Goal: Task Accomplishment & Management: Complete application form

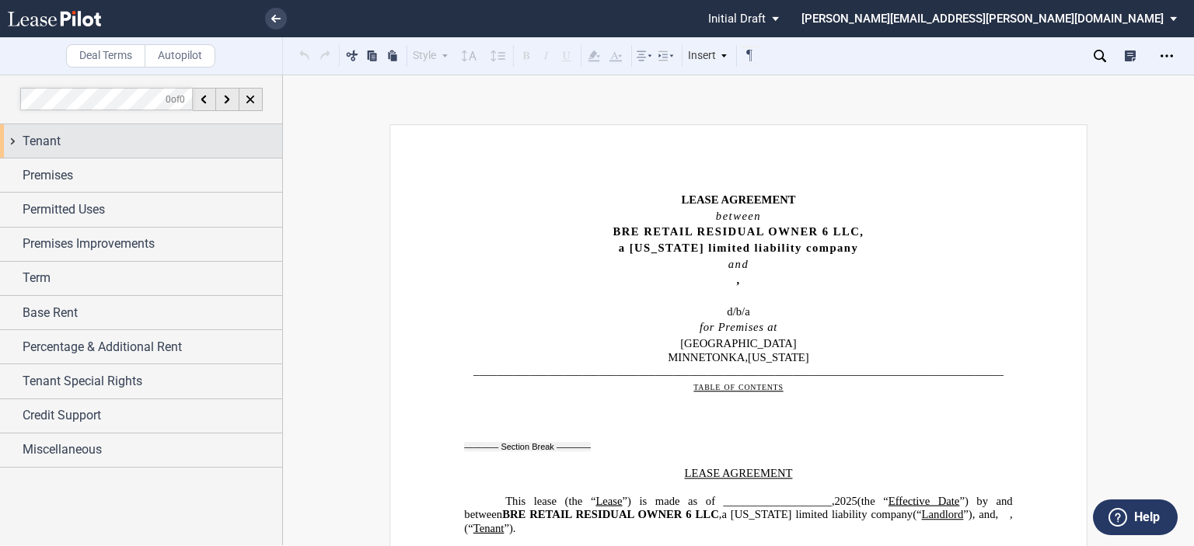
click at [139, 137] on div "Tenant" at bounding box center [153, 141] width 260 height 19
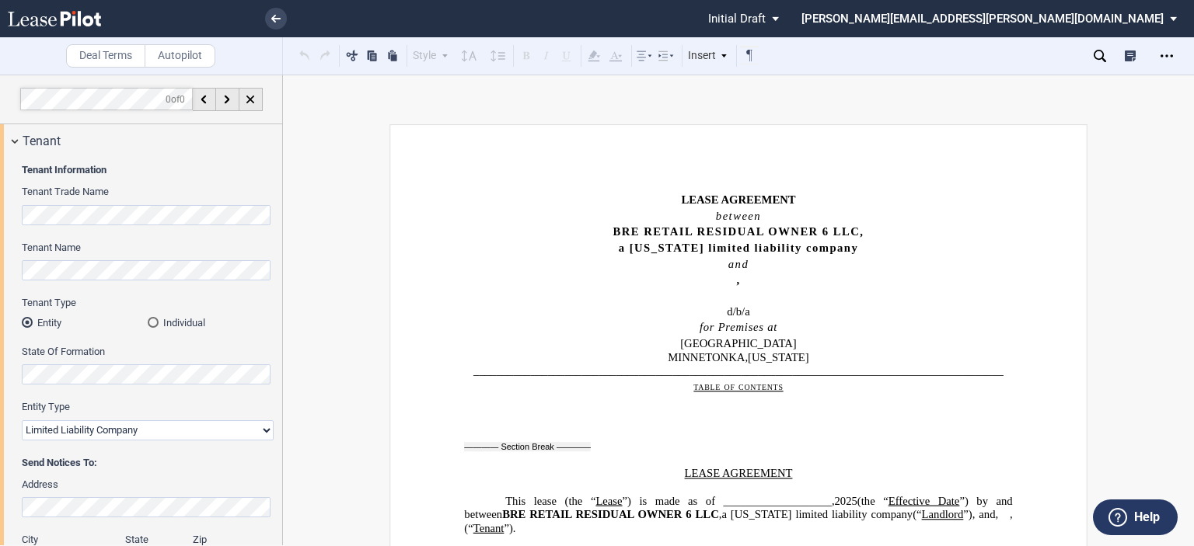
drag, startPoint x: 281, startPoint y: 195, endPoint x: 275, endPoint y: 237, distance: 42.4
click at [276, 237] on div at bounding box center [141, 310] width 283 height 471
click at [269, 275] on div "Tenant Information Tenant Trade Name Tenant Name Tenant Type Entity Individual …" at bounding box center [141, 460] width 282 height 605
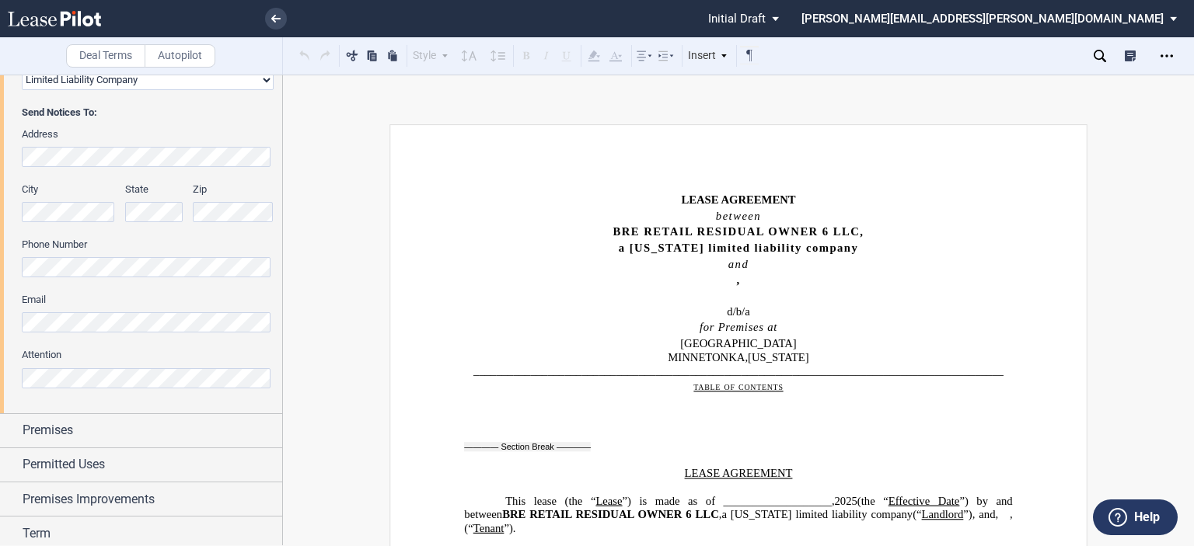
scroll to position [351, 0]
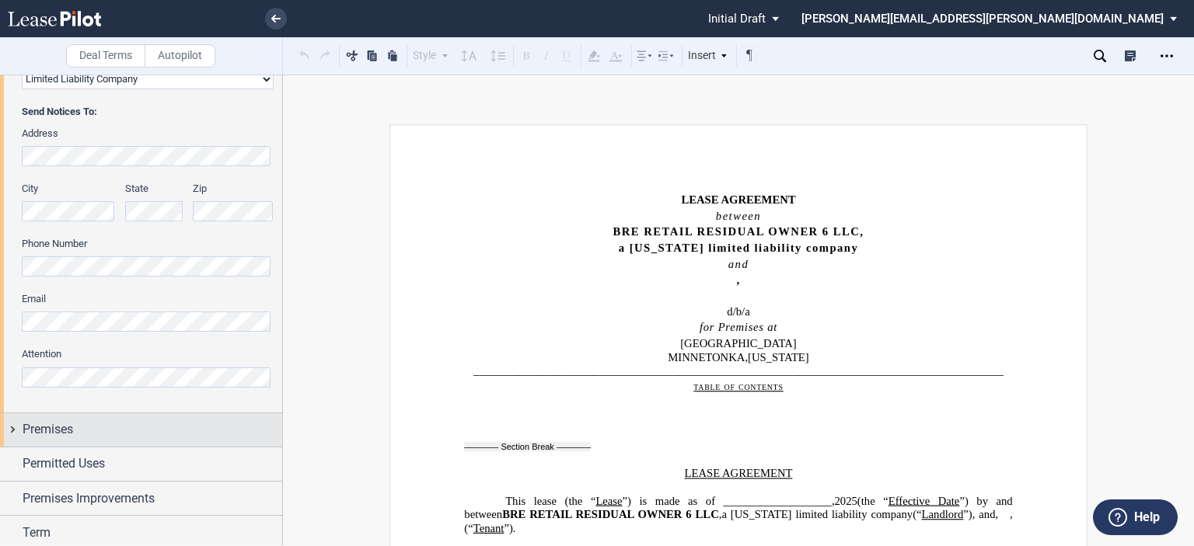
click at [55, 437] on span "Premises" at bounding box center [48, 429] width 51 height 19
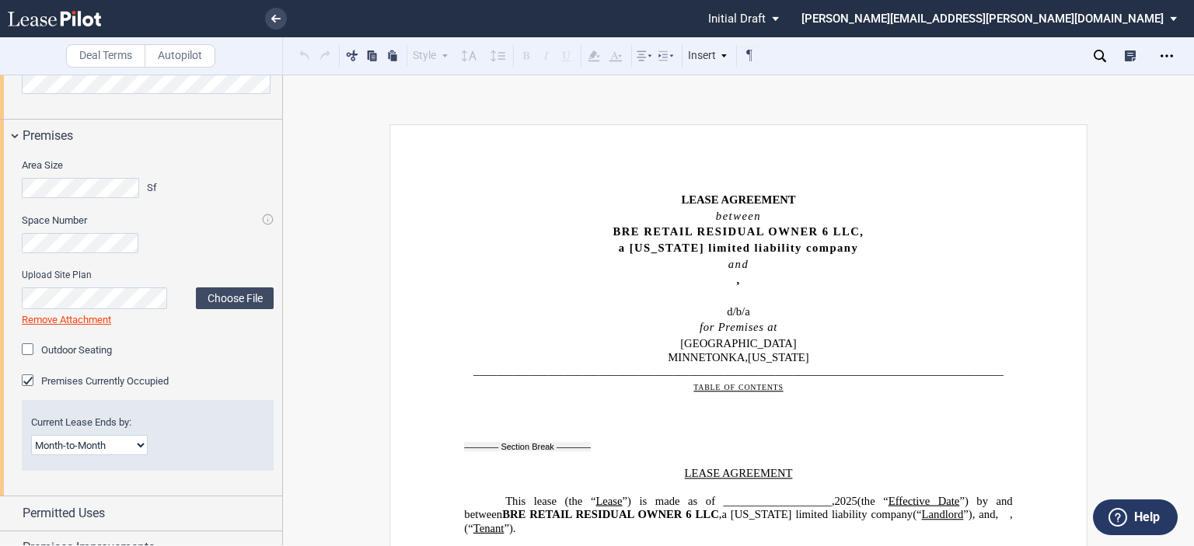
scroll to position [644, 0]
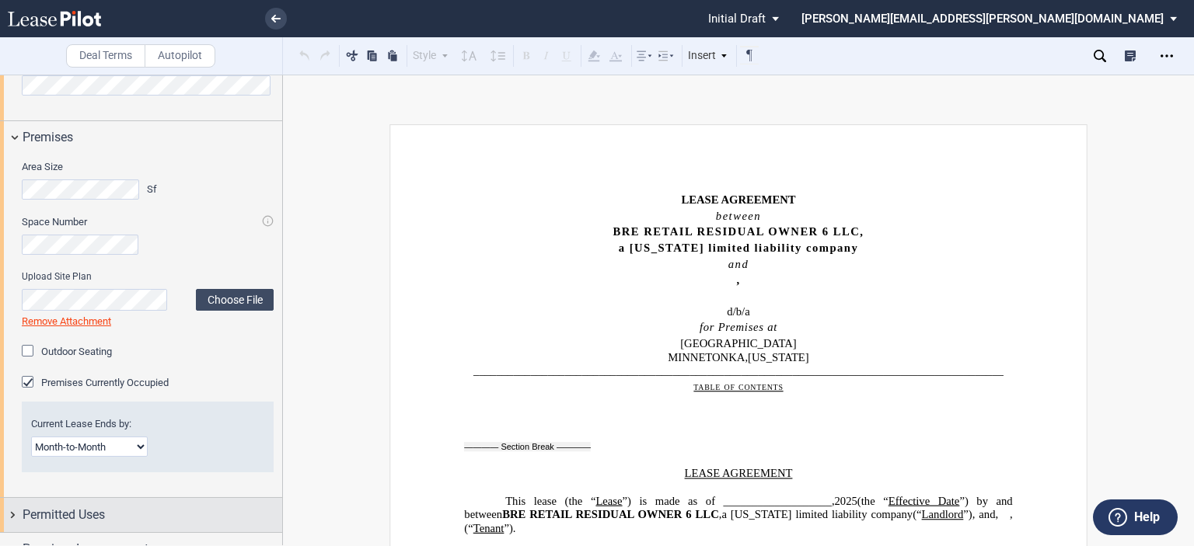
click at [86, 507] on span "Permitted Uses" at bounding box center [64, 515] width 82 height 19
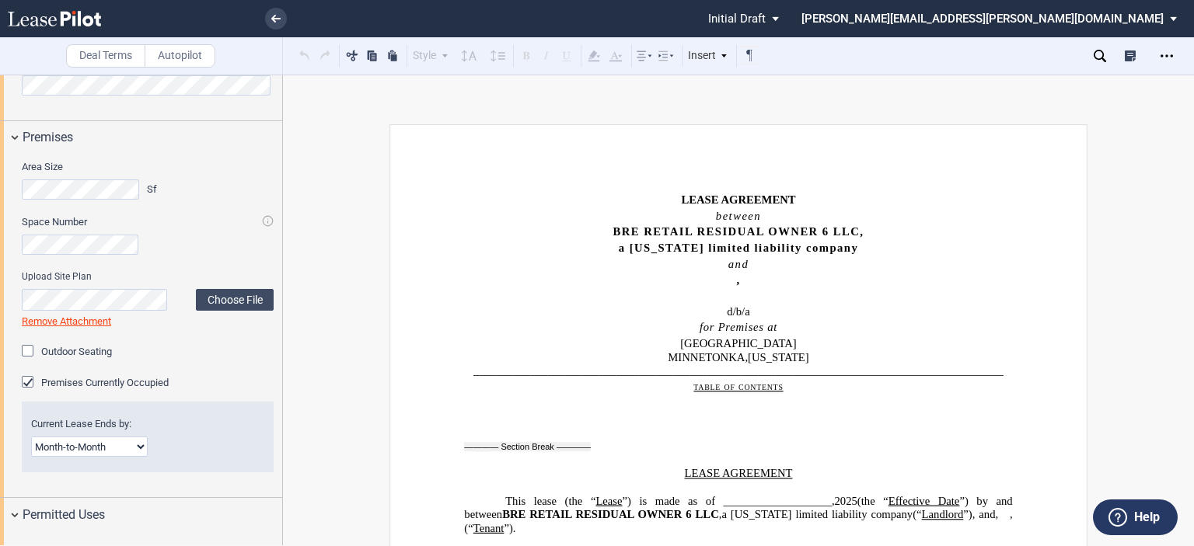
drag, startPoint x: 277, startPoint y: 382, endPoint x: 277, endPoint y: 416, distance: 34.2
click at [277, 417] on div "Area Size Sf Space Number Upload Site Plan Choose File Loading Remove Attachmen…" at bounding box center [141, 327] width 282 height 344
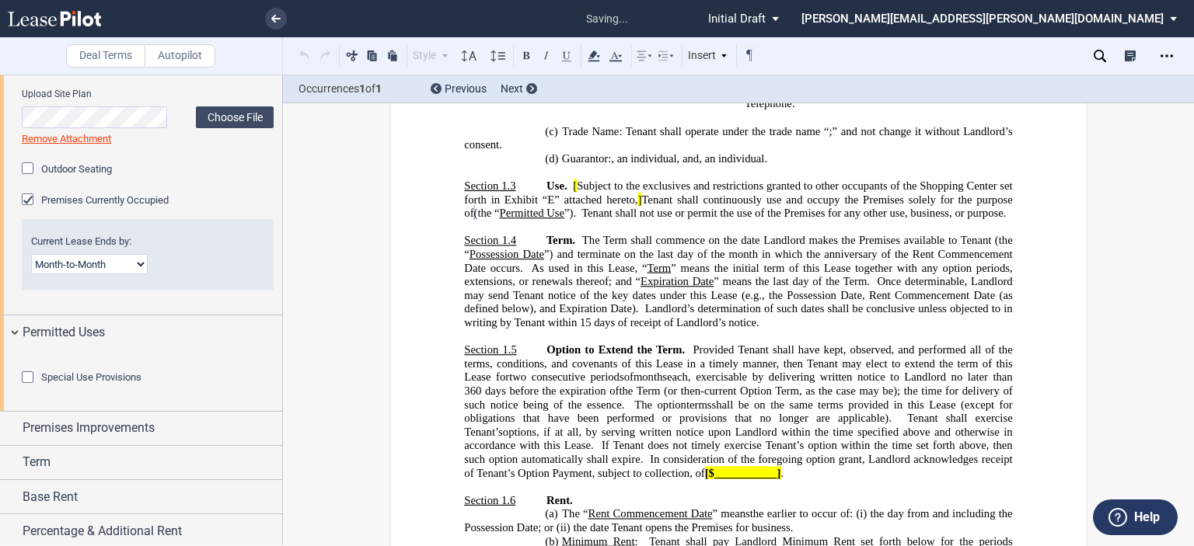
scroll to position [978, 0]
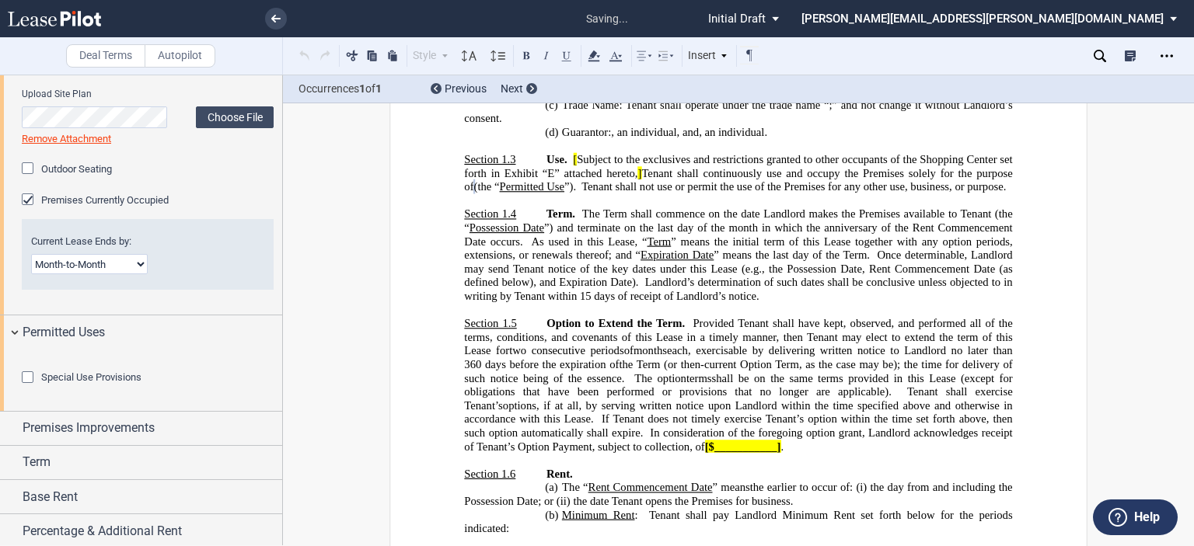
click at [23, 387] on div "Special Use Provisions" at bounding box center [30, 380] width 16 height 16
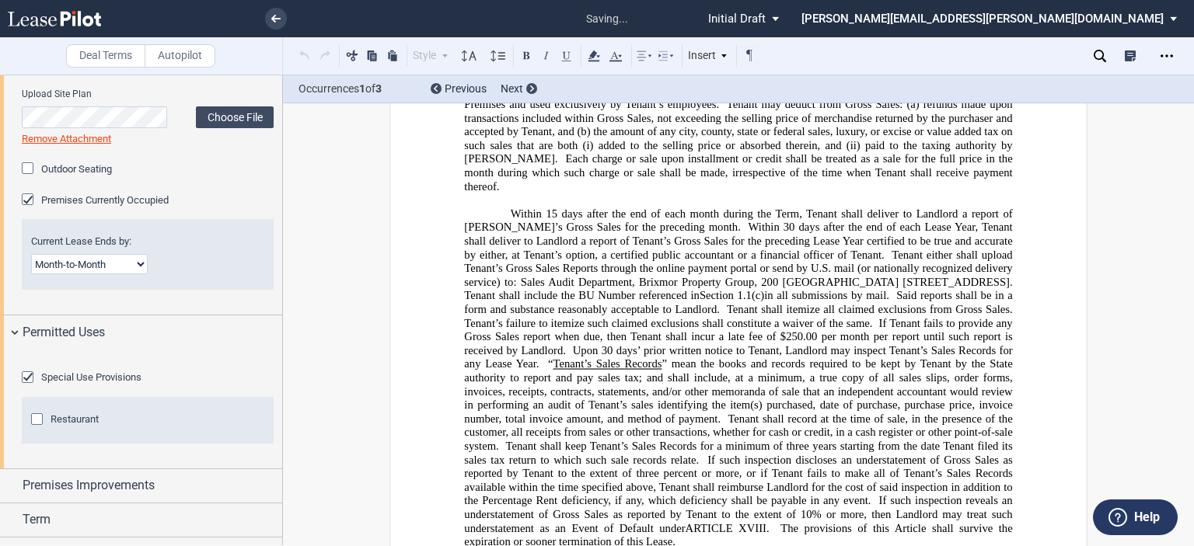
scroll to position [6606, 0]
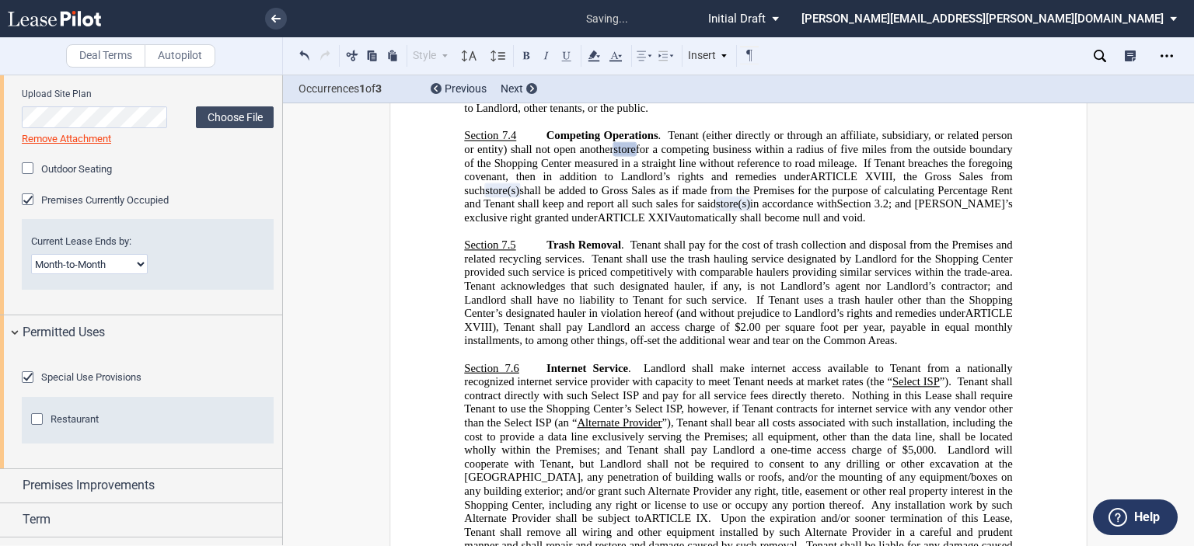
click at [40, 429] on div "Restaurant" at bounding box center [39, 421] width 16 height 16
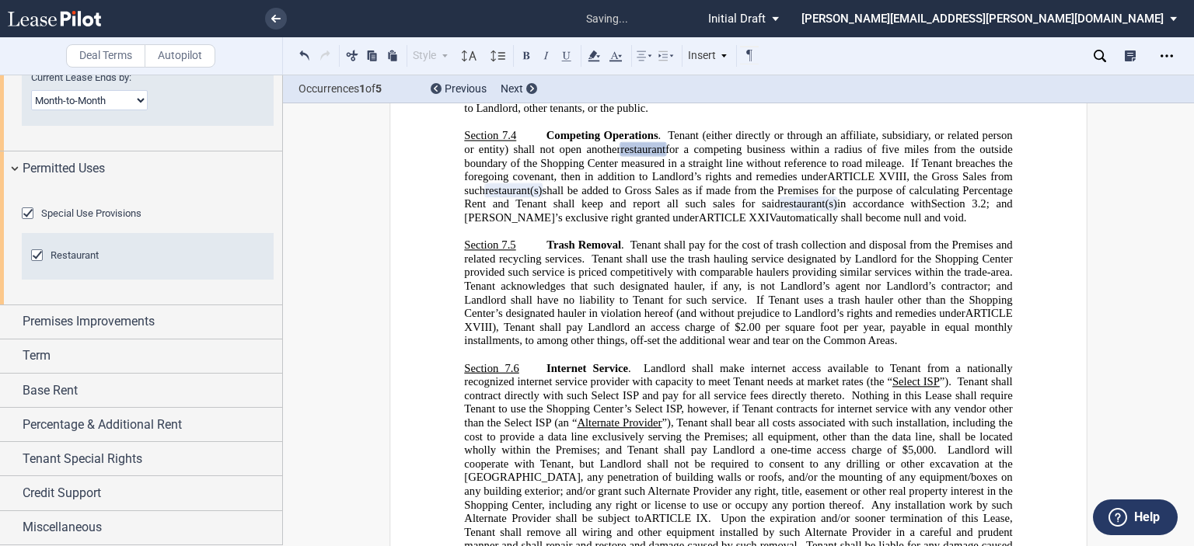
scroll to position [1055, 0]
click at [123, 331] on span "Premises Improvements" at bounding box center [89, 321] width 132 height 19
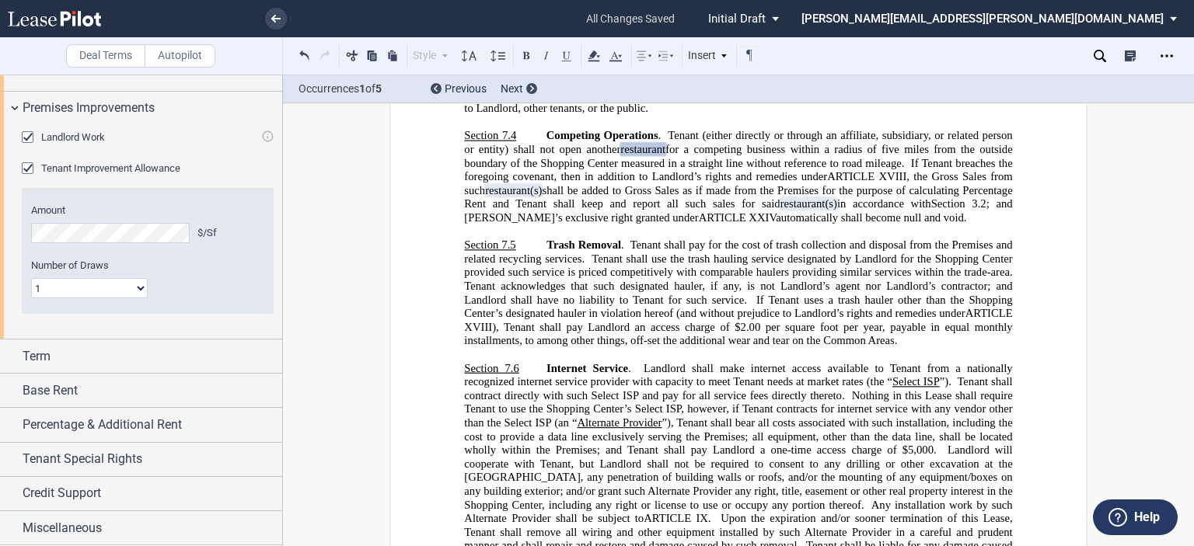
scroll to position [1272, 0]
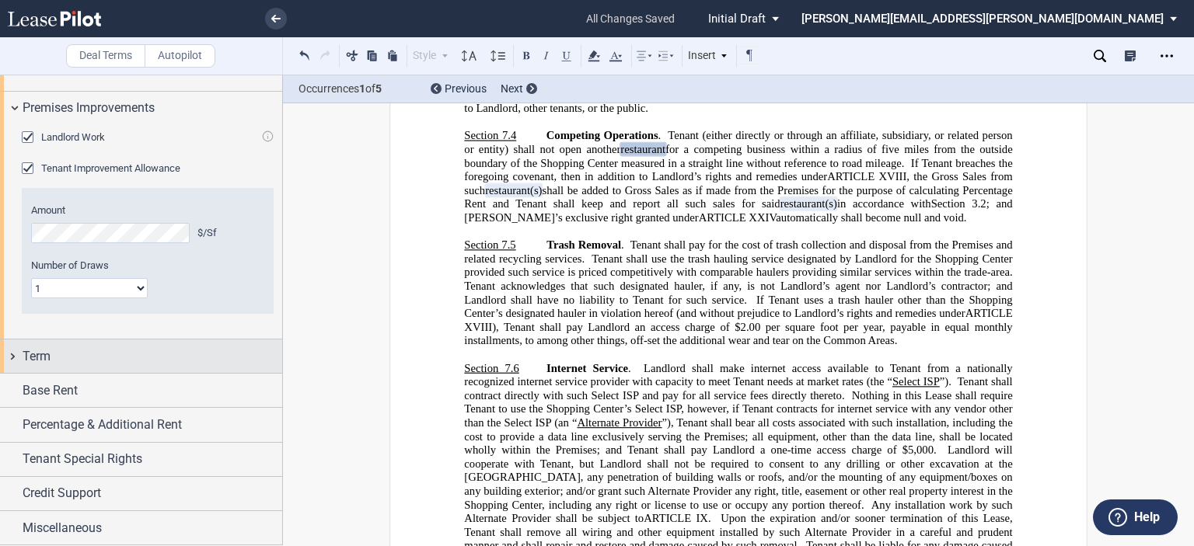
click at [174, 366] on div "Term" at bounding box center [153, 356] width 260 height 19
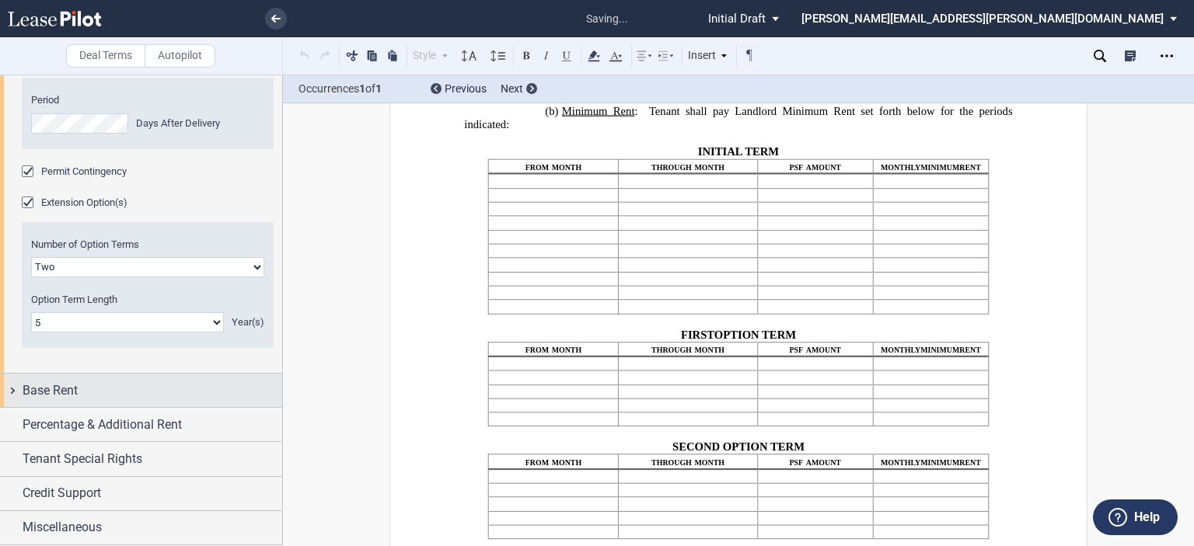
scroll to position [1666, 0]
click at [151, 400] on div "Base Rent" at bounding box center [153, 391] width 260 height 19
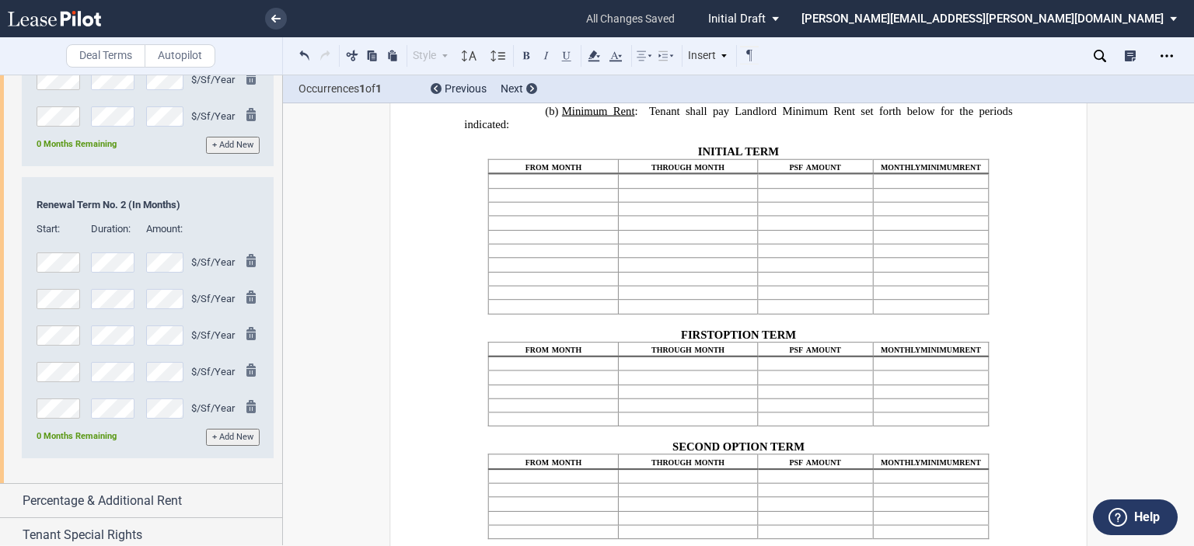
scroll to position [2863, 0]
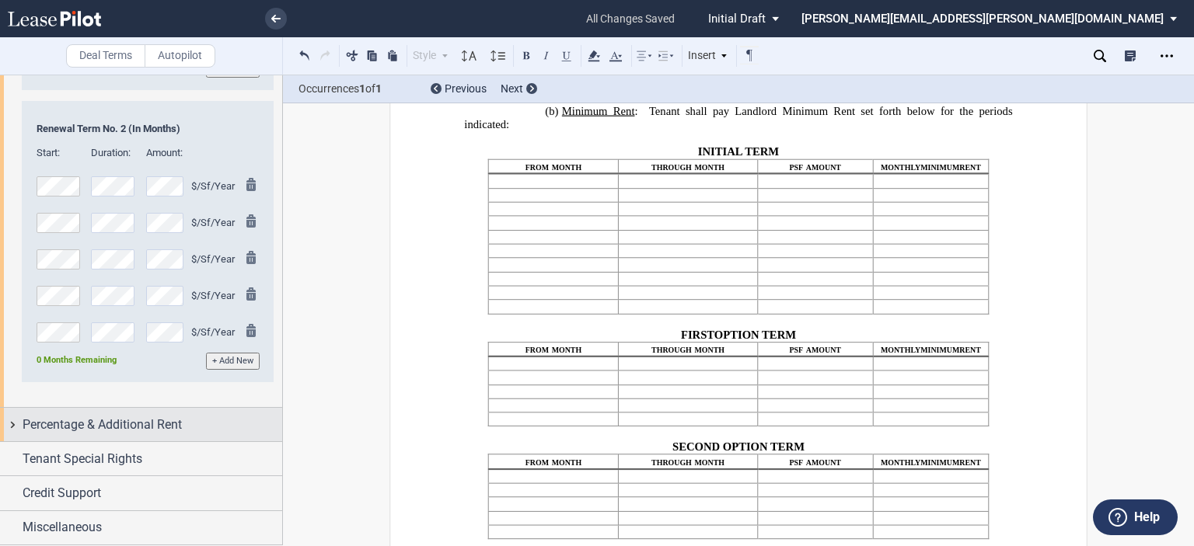
click at [145, 429] on span "Percentage & Additional Rent" at bounding box center [102, 425] width 159 height 19
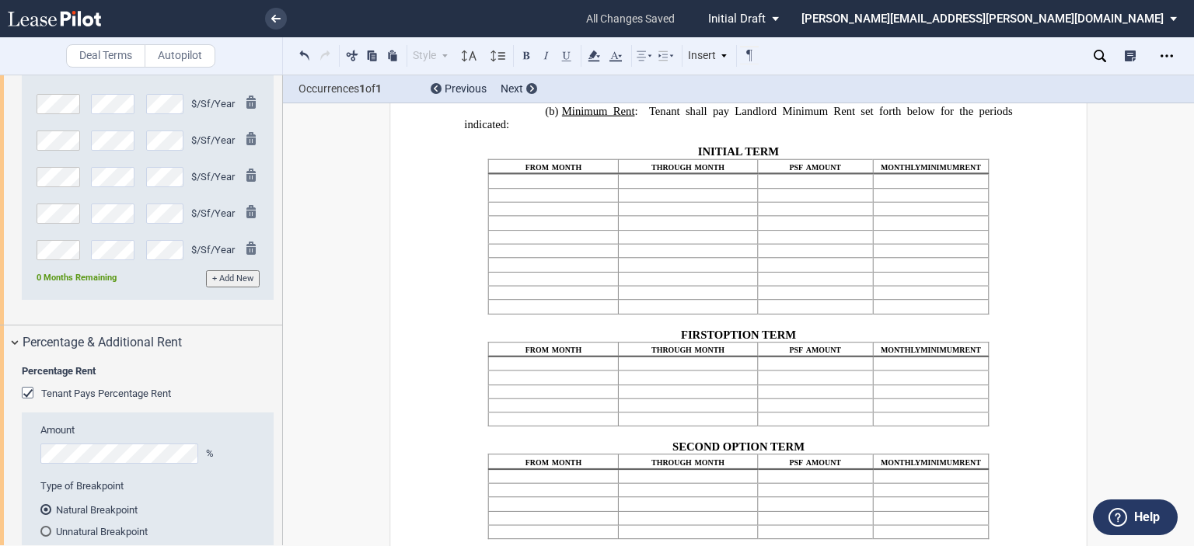
drag, startPoint x: 31, startPoint y: 480, endPoint x: 180, endPoint y: 468, distance: 149.7
click at [31, 403] on div "Tenant Pays Percentage Rent" at bounding box center [30, 395] width 16 height 16
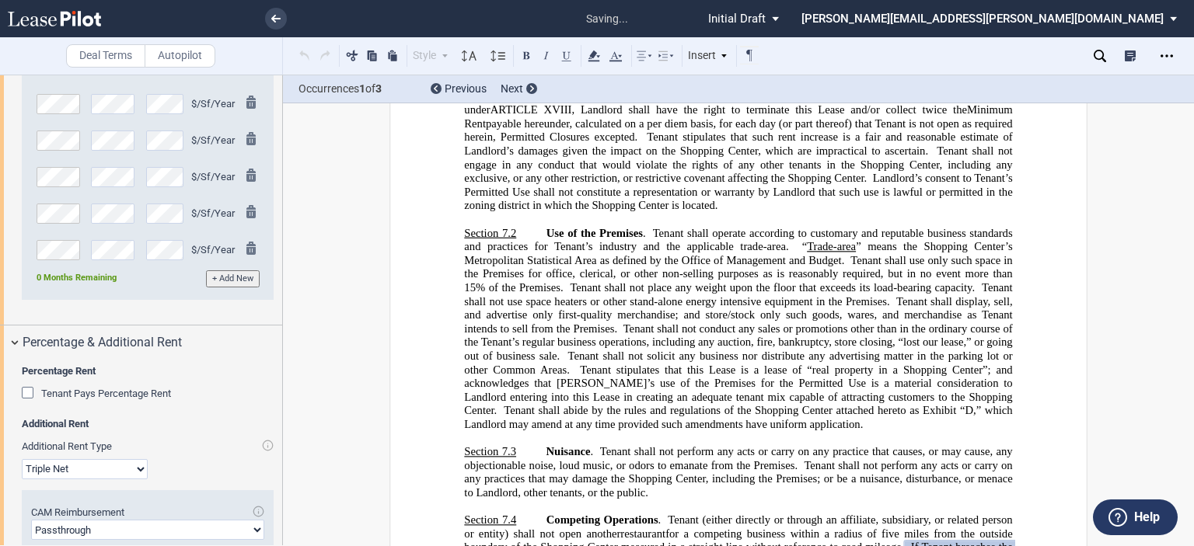
scroll to position [5243, 0]
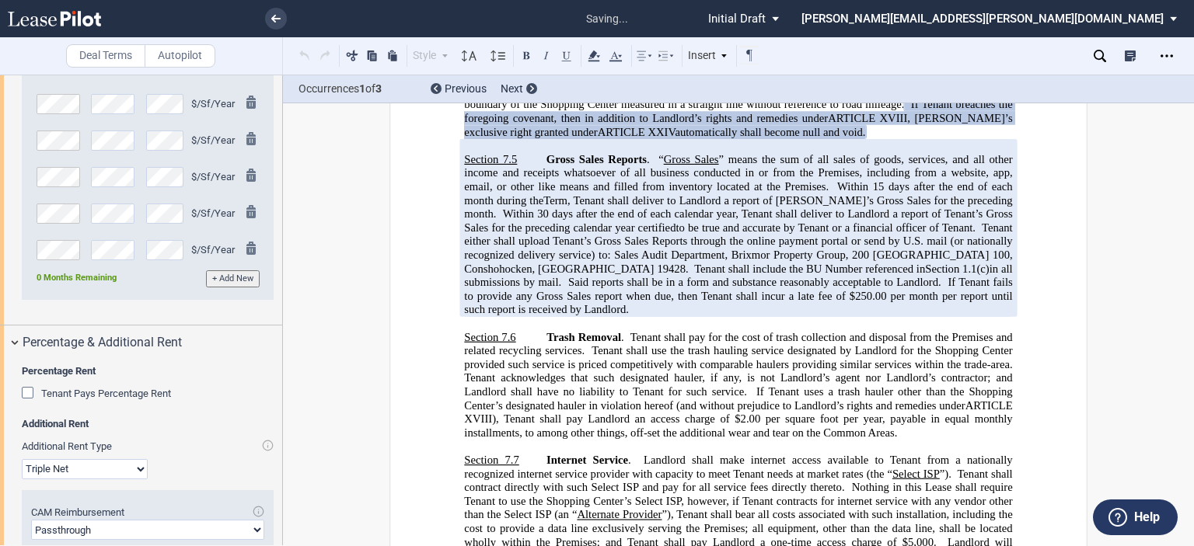
drag, startPoint x: 277, startPoint y: 452, endPoint x: 277, endPoint y: 471, distance: 19.4
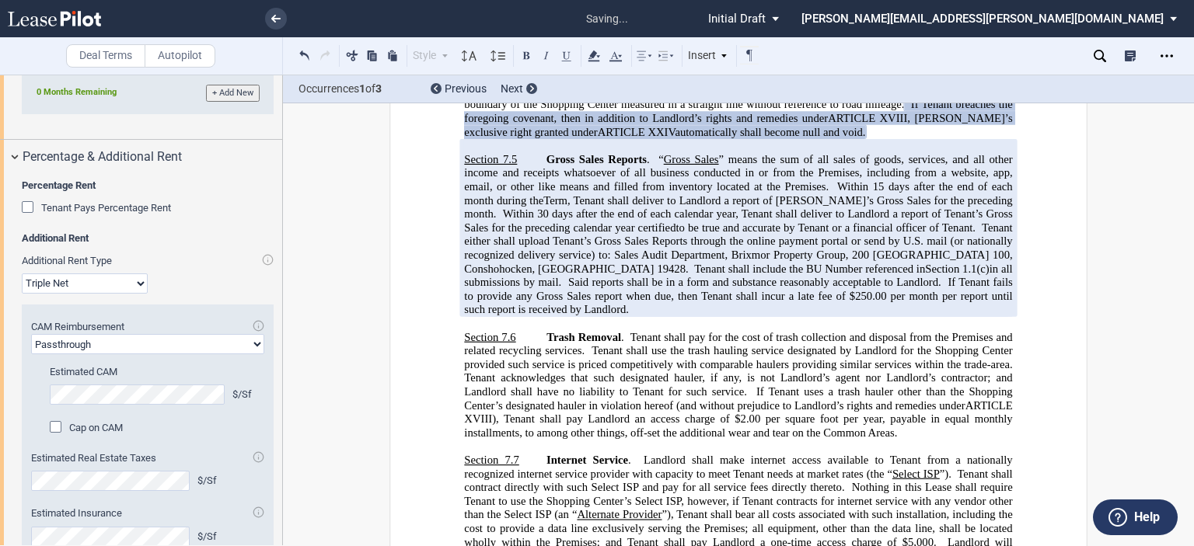
scroll to position [3050, 0]
click at [242, 354] on select "Passthrough Fixed" at bounding box center [147, 343] width 233 height 20
select select "fixed"
click at [31, 354] on select "Passthrough Fixed" at bounding box center [147, 343] width 233 height 20
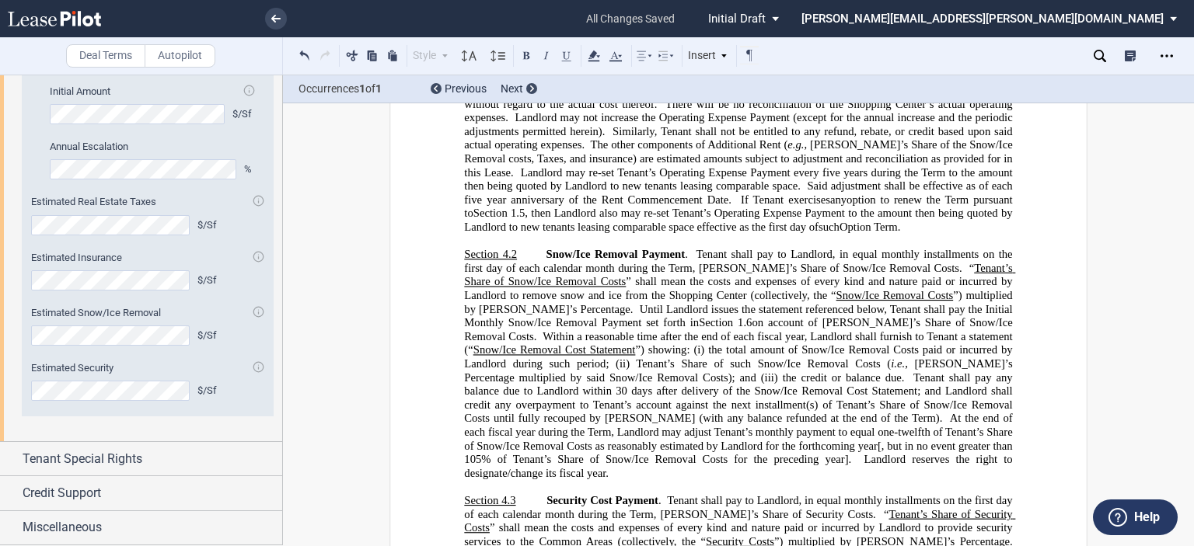
scroll to position [3411, 0]
click at [177, 469] on div "Tenant Special Rights" at bounding box center [141, 458] width 282 height 33
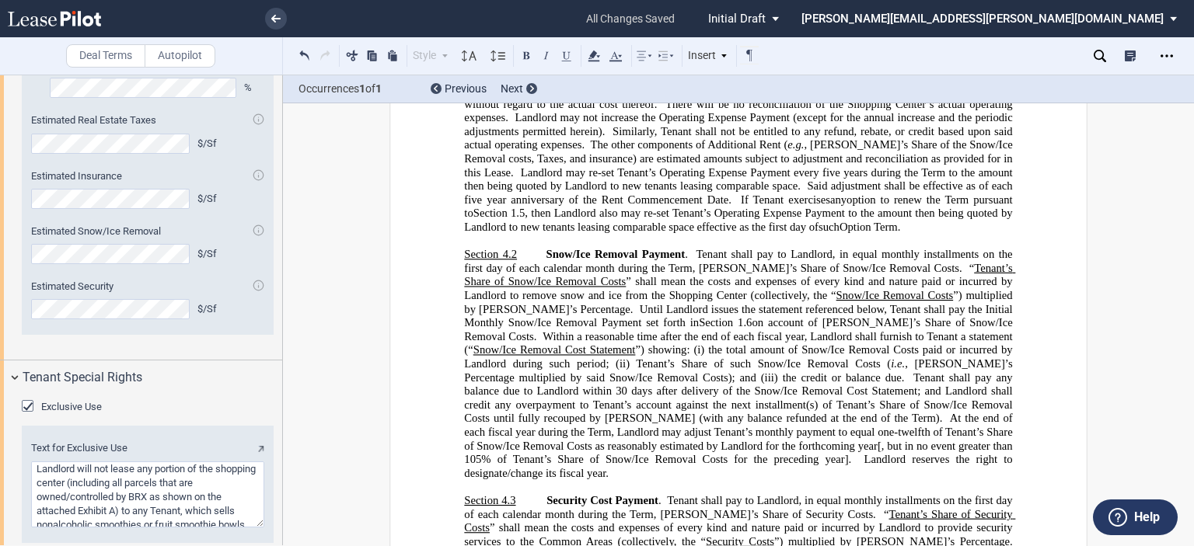
drag, startPoint x: 282, startPoint y: 487, endPoint x: 282, endPoint y: 515, distance: 28.0
click at [281, 521] on div at bounding box center [141, 310] width 283 height 471
click at [280, 528] on div "Deal Terms Autopilot Style Normal 8pt 9pt 10pt 10.5pt 11pt 12pt 14pt 16pt Norma…" at bounding box center [597, 311] width 1194 height 472
click at [276, 515] on div "Exclusive Use Text for Exclusive Use" at bounding box center [141, 480] width 282 height 173
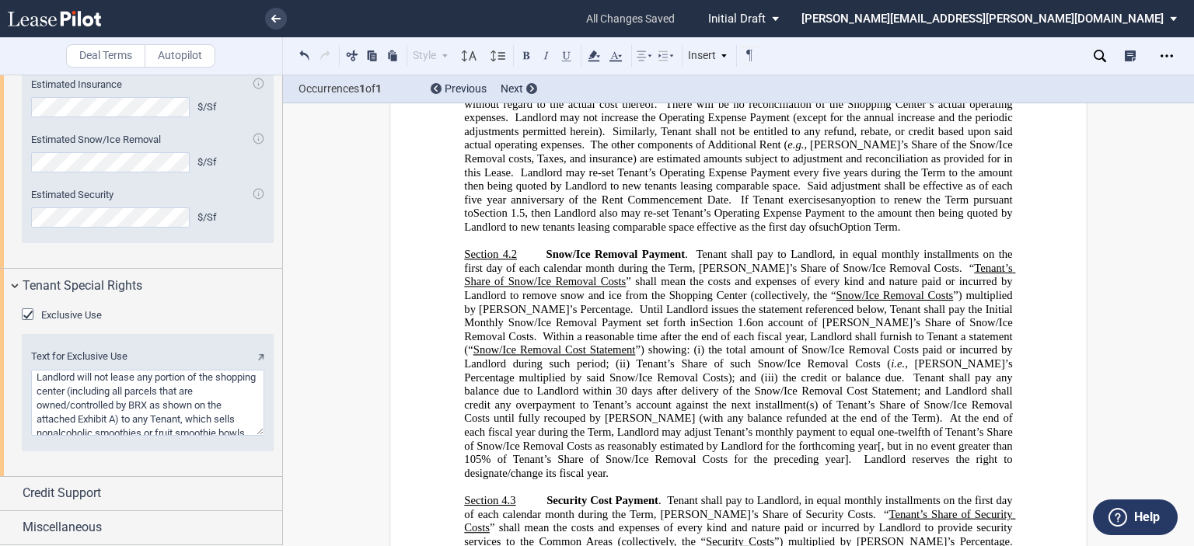
scroll to position [3584, 0]
click at [28, 372] on div "Text for Exclusive Use" at bounding box center [148, 392] width 252 height 117
drag, startPoint x: 34, startPoint y: 374, endPoint x: 192, endPoint y: 416, distance: 163.3
click at [192, 416] on textarea "Text for Exclusive Use" at bounding box center [147, 403] width 233 height 66
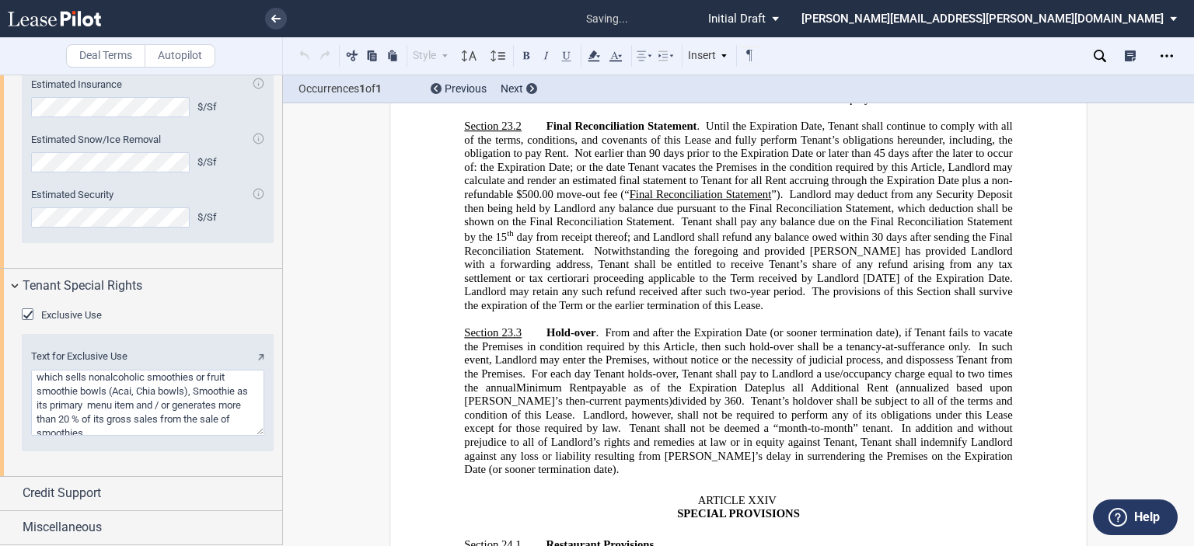
scroll to position [21207, 0]
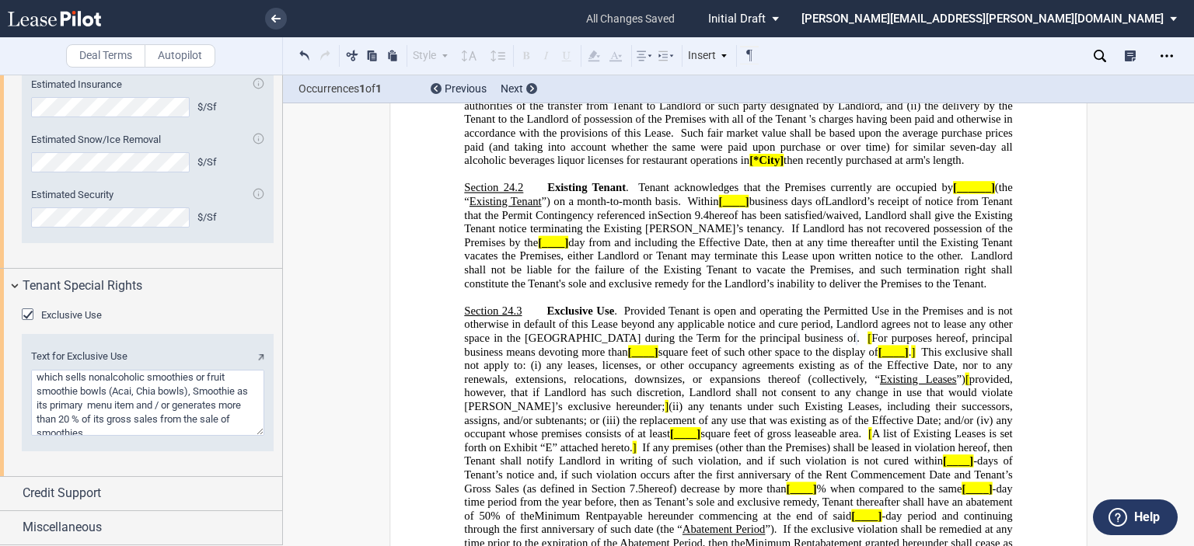
drag, startPoint x: 37, startPoint y: 376, endPoint x: 86, endPoint y: 379, distance: 49.8
click at [86, 379] on textarea "Text for Exclusive Use" at bounding box center [147, 403] width 233 height 66
click at [103, 375] on textarea "Text for Exclusive Use" at bounding box center [147, 403] width 233 height 66
type textarea "the sale of non-alcoholic smoothies or fruit smoothie bowls (Acai, Chia bowls),…"
click at [89, 494] on span "Credit Support" at bounding box center [62, 493] width 78 height 19
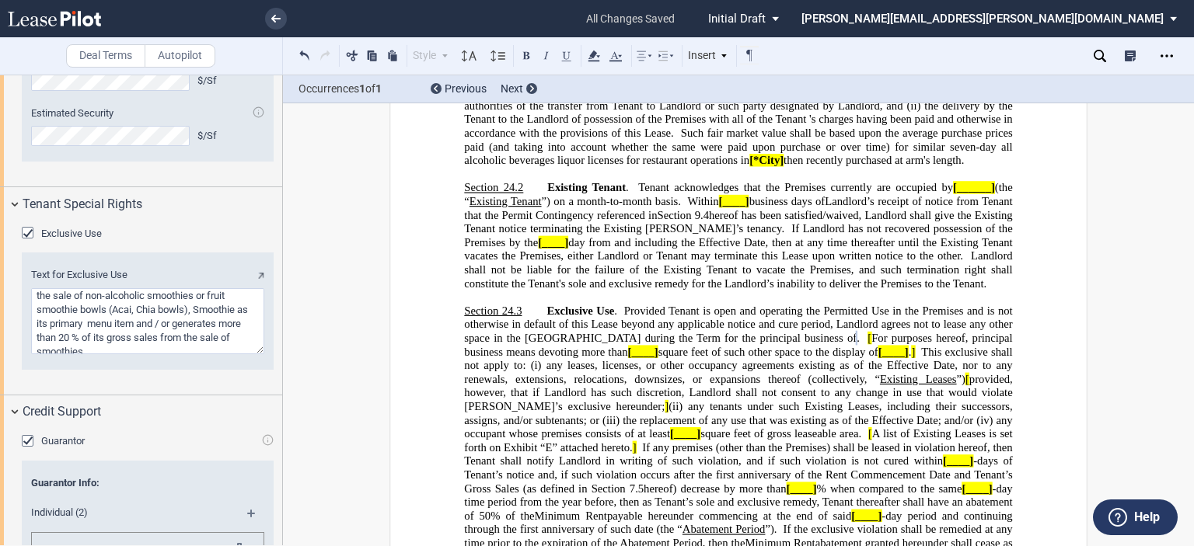
drag, startPoint x: 283, startPoint y: 445, endPoint x: 295, endPoint y: 227, distance: 217.9
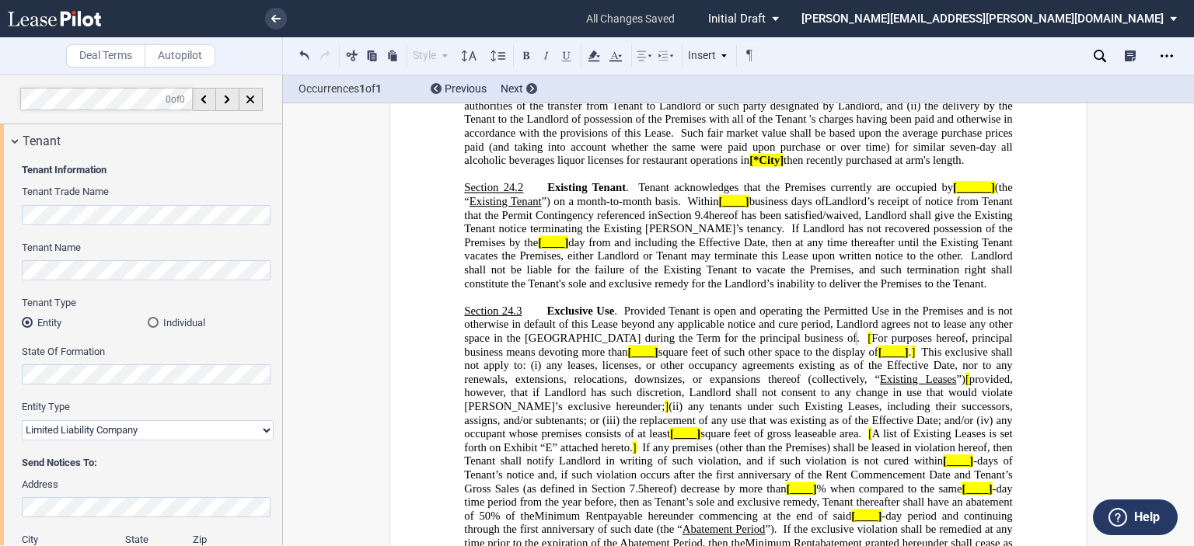
scroll to position [37, 0]
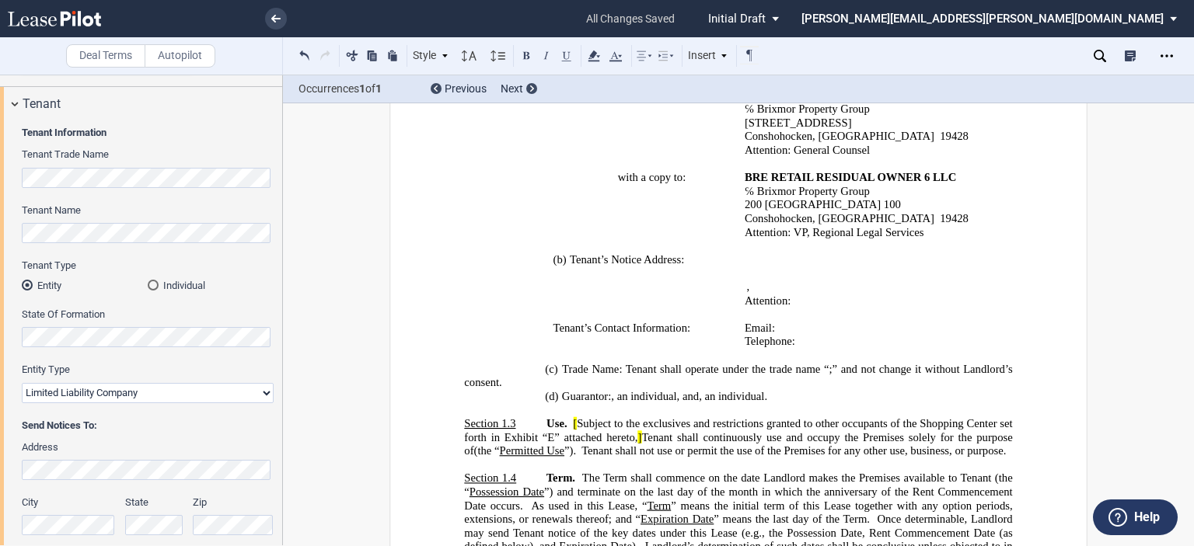
scroll to position [781, 0]
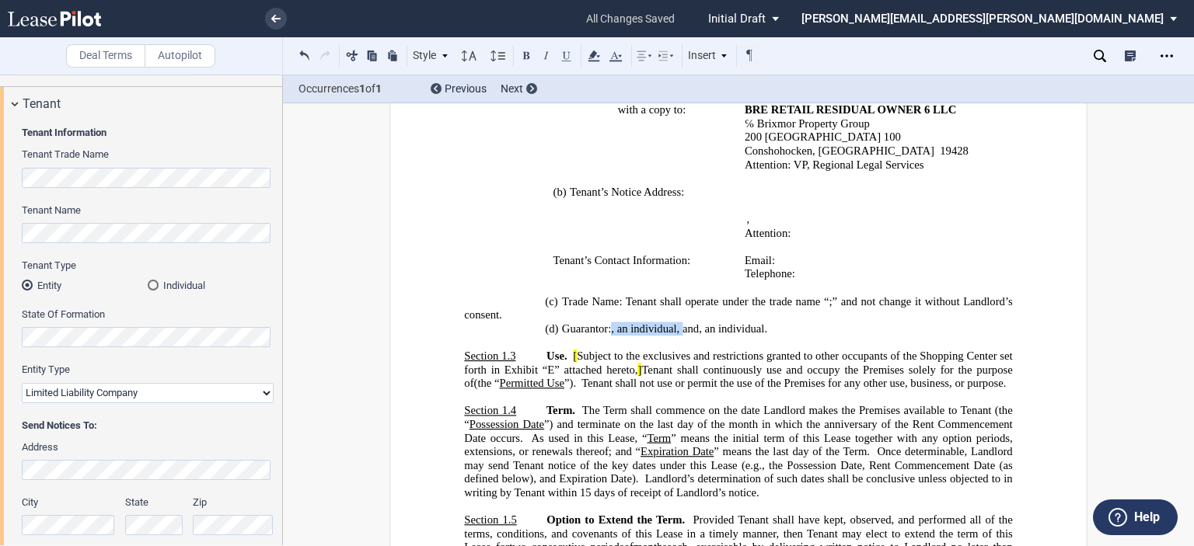
drag, startPoint x: 720, startPoint y: 330, endPoint x: 792, endPoint y: 323, distance: 72.5
click at [699, 323] on span ", an individual , , , and" at bounding box center [655, 328] width 88 height 13
click at [627, 331] on span "and" at bounding box center [619, 328] width 16 height 13
drag, startPoint x: 901, startPoint y: 328, endPoint x: 842, endPoint y: 324, distance: 59.2
click at [696, 324] on span "﻿ ﻿ , , and , an individual , , , and ." at bounding box center [653, 328] width 85 height 13
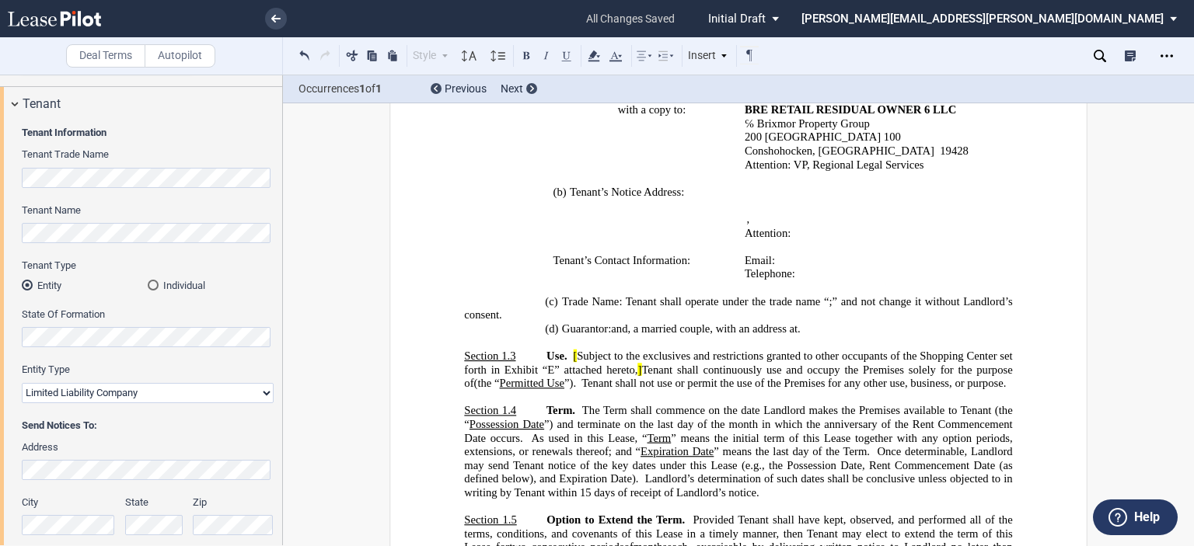
click at [797, 332] on span ", ﻿a married couple, with an address at" at bounding box center [712, 328] width 170 height 13
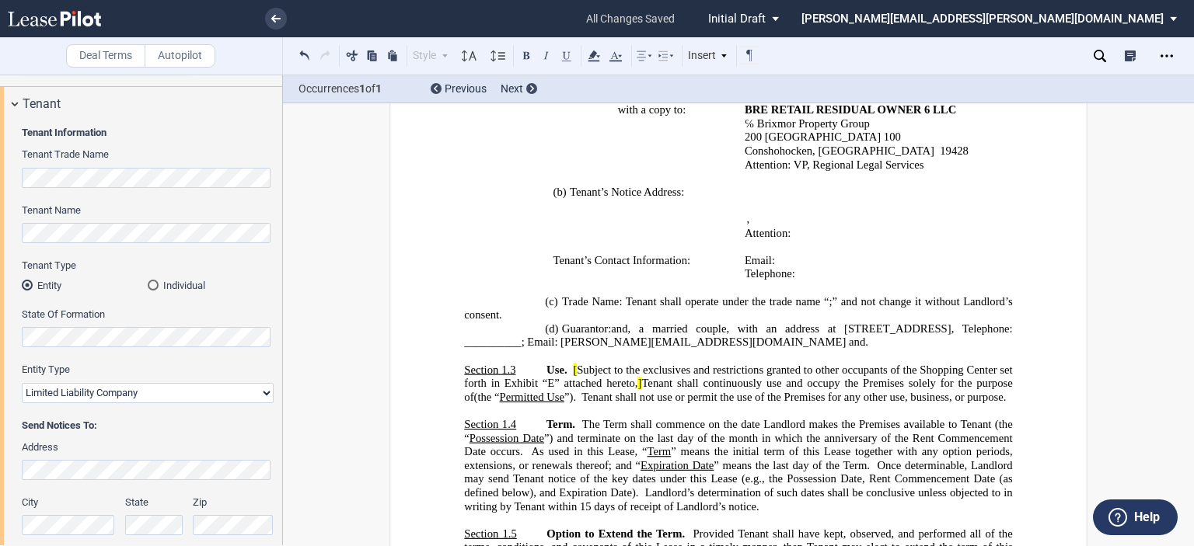
click at [989, 341] on span ", ﻿a married couple, with an address at [STREET_ADDRESS], Telephone: __________…" at bounding box center [739, 335] width 551 height 26
click at [990, 341] on span ", ﻿a married couple, with an address at [STREET_ADDRESS], Telephone: __________…" at bounding box center [739, 335] width 551 height 26
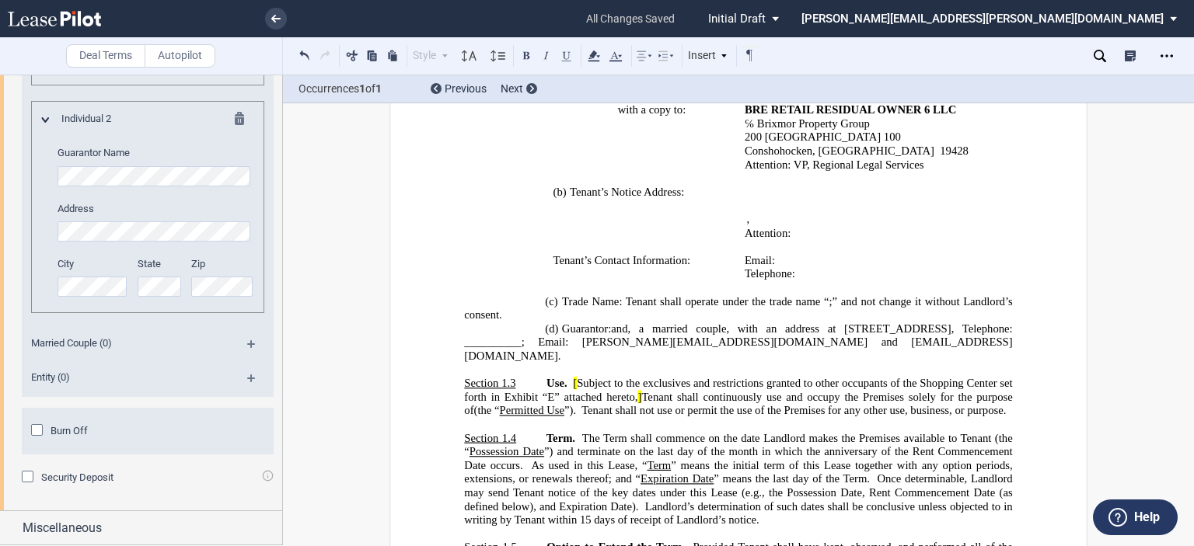
scroll to position [4324, 0]
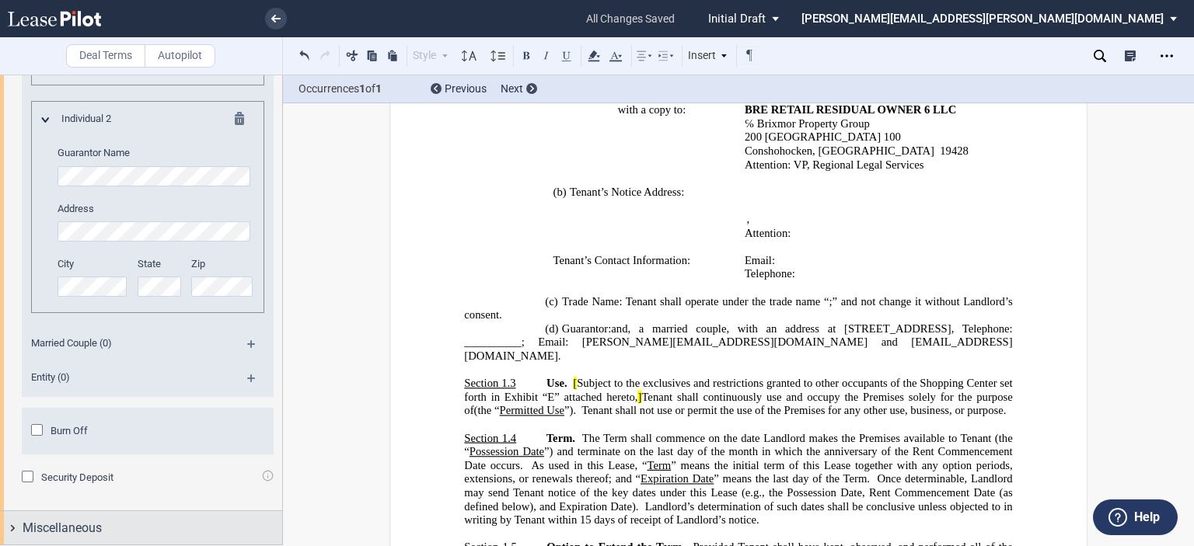
click at [44, 533] on span "Miscellaneous" at bounding box center [62, 528] width 79 height 19
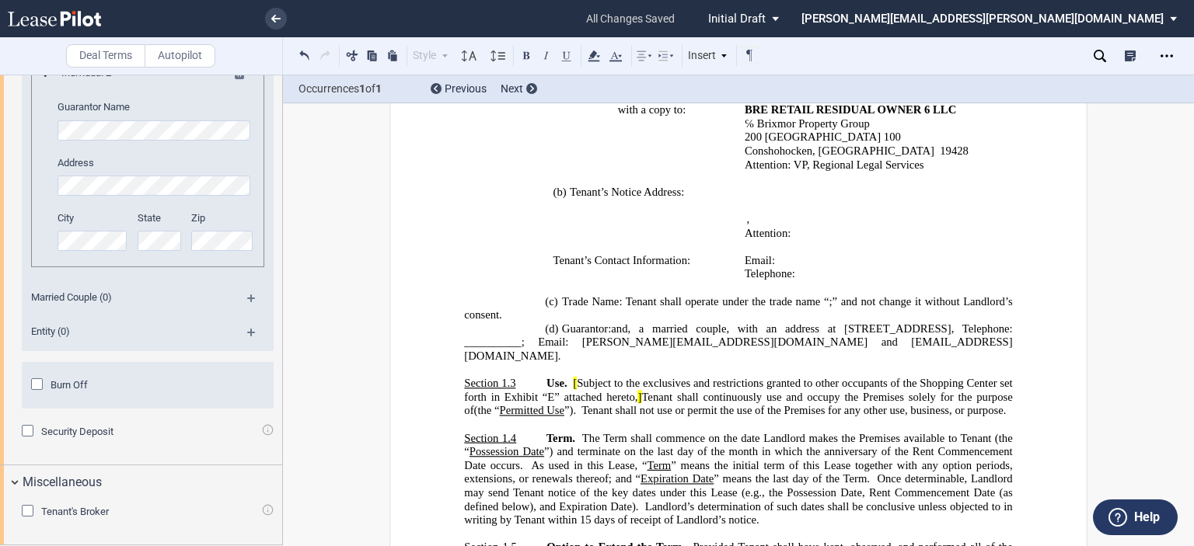
scroll to position [4370, 0]
click at [25, 509] on div "Tenant's Broker" at bounding box center [30, 513] width 16 height 16
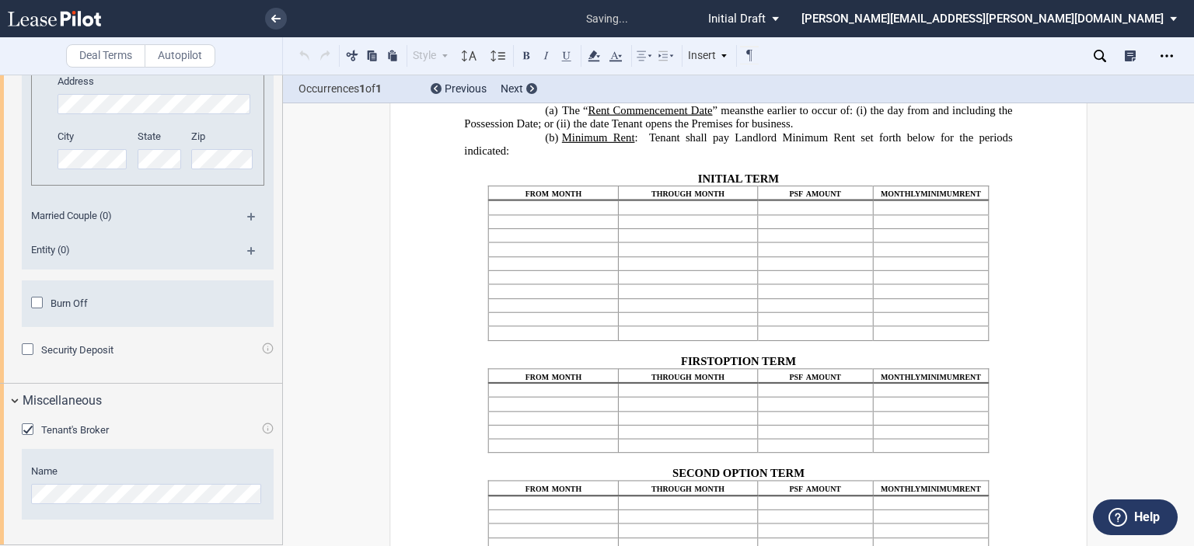
scroll to position [2194, 0]
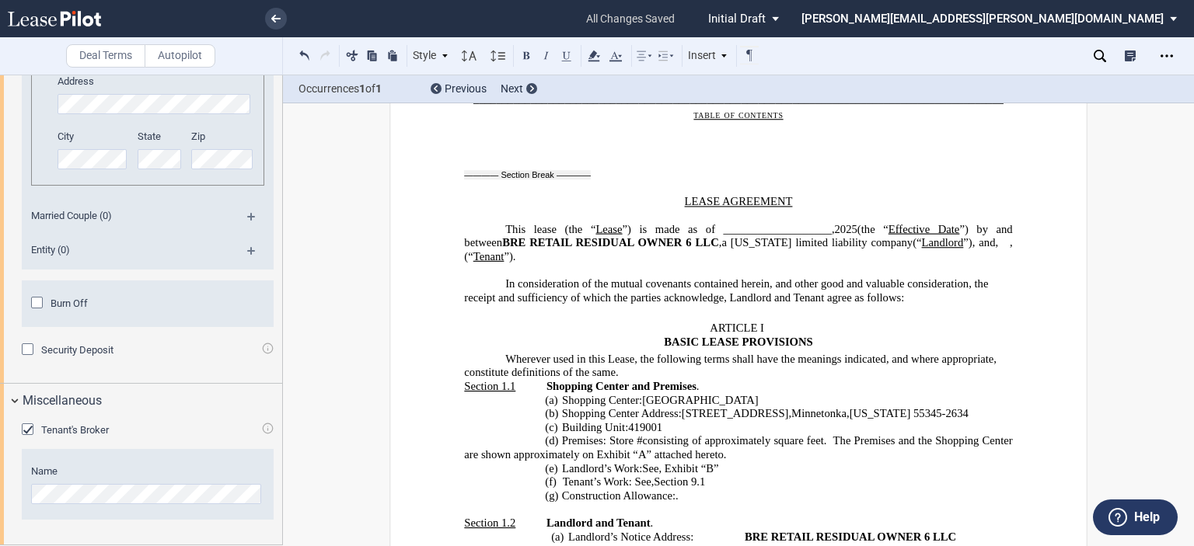
scroll to position [204, 0]
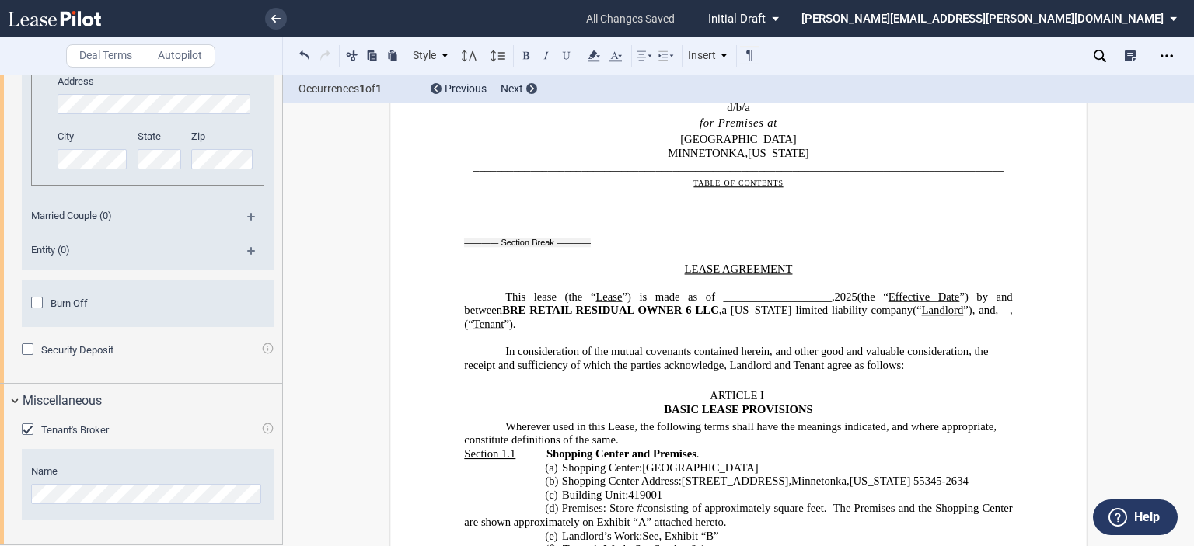
click at [857, 291] on span "(the “" at bounding box center [872, 296] width 31 height 13
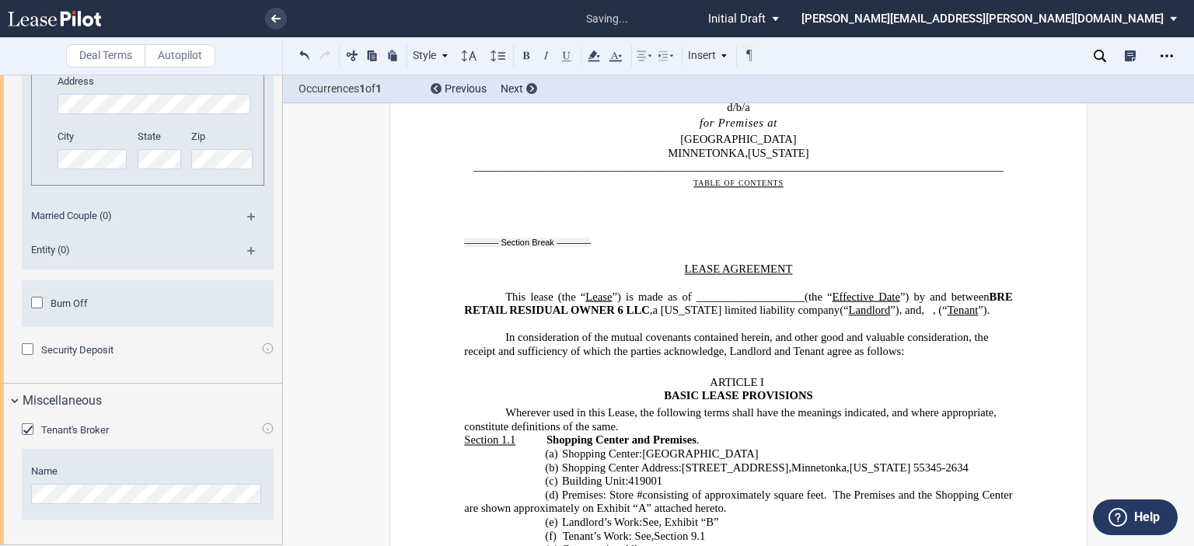
click at [35, 312] on div "Burn Off" at bounding box center [39, 305] width 16 height 16
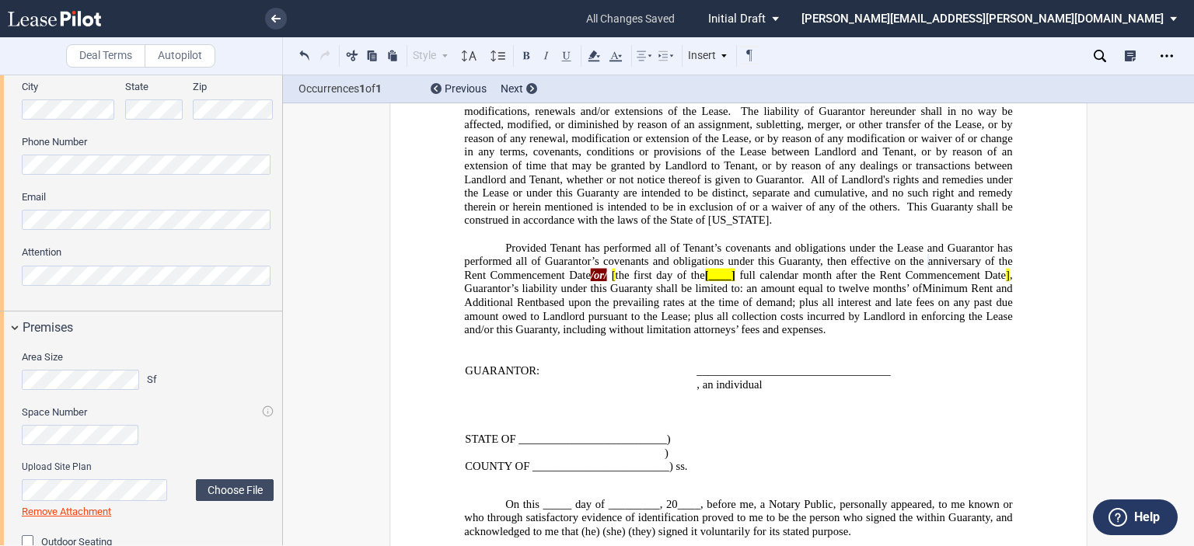
scroll to position [4370, 0]
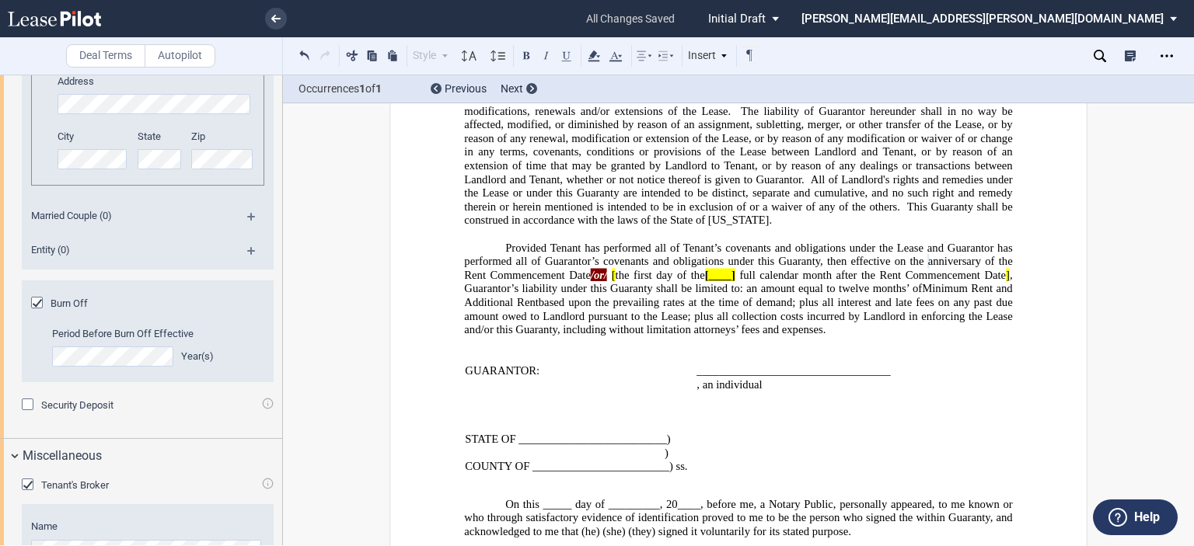
click at [1125, 288] on div "Deal Terms Autopilot Style Normal 8pt 9pt 10pt 10.5pt 11pt 12pt 14pt 16pt Norma…" at bounding box center [597, 311] width 1194 height 472
click at [1163, 57] on icon "Open Lease options menu" at bounding box center [1166, 56] width 12 height 12
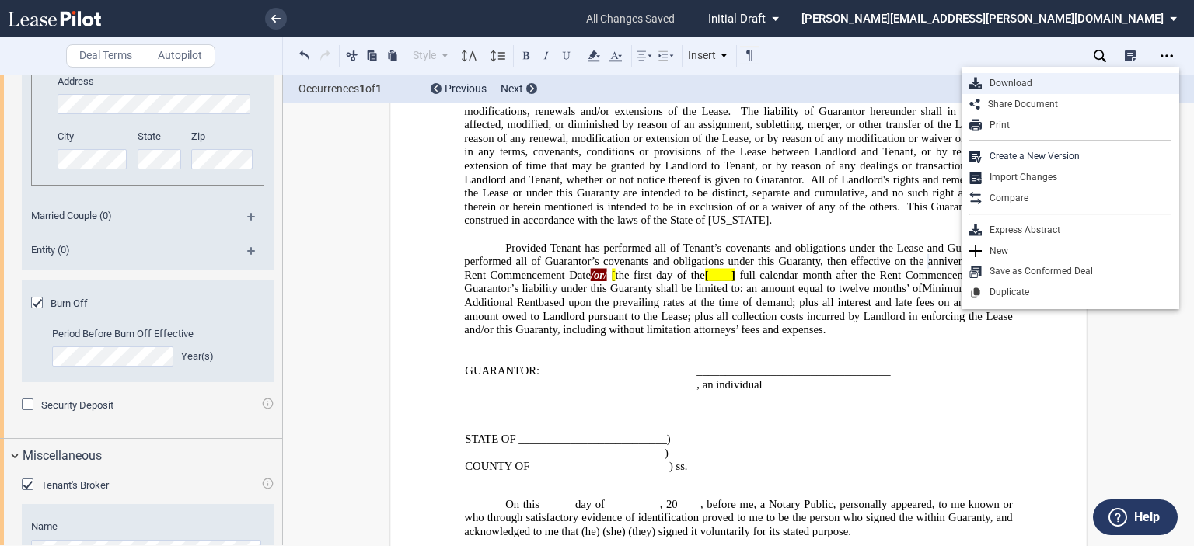
click at [1035, 84] on div "Download" at bounding box center [1077, 83] width 190 height 13
